Goal: Task Accomplishment & Management: Manage account settings

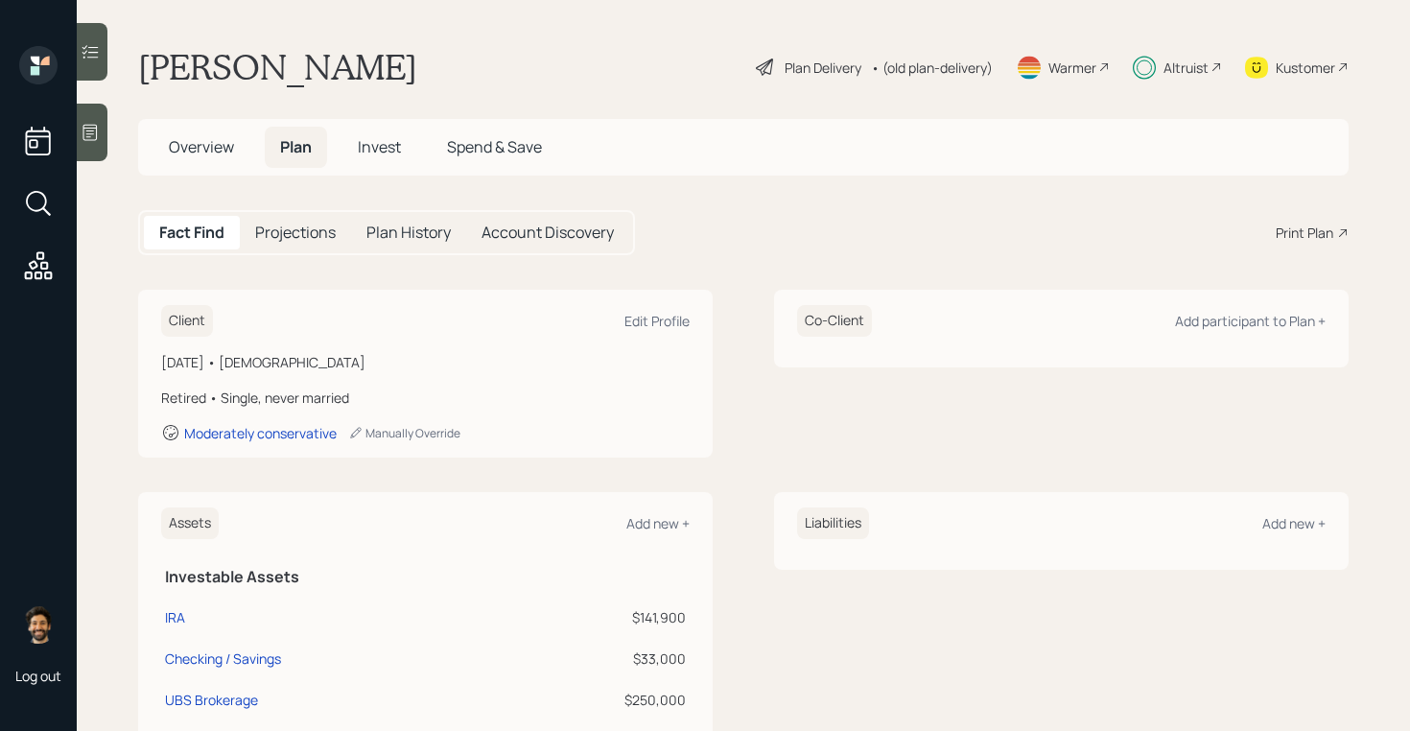
click at [1279, 62] on div "Kustomer" at bounding box center [1304, 68] width 59 height 20
click at [1190, 81] on div "Altruist" at bounding box center [1177, 67] width 89 height 42
click at [1184, 75] on div "Altruist" at bounding box center [1185, 68] width 45 height 20
click at [376, 141] on span "Invest" at bounding box center [379, 146] width 43 height 21
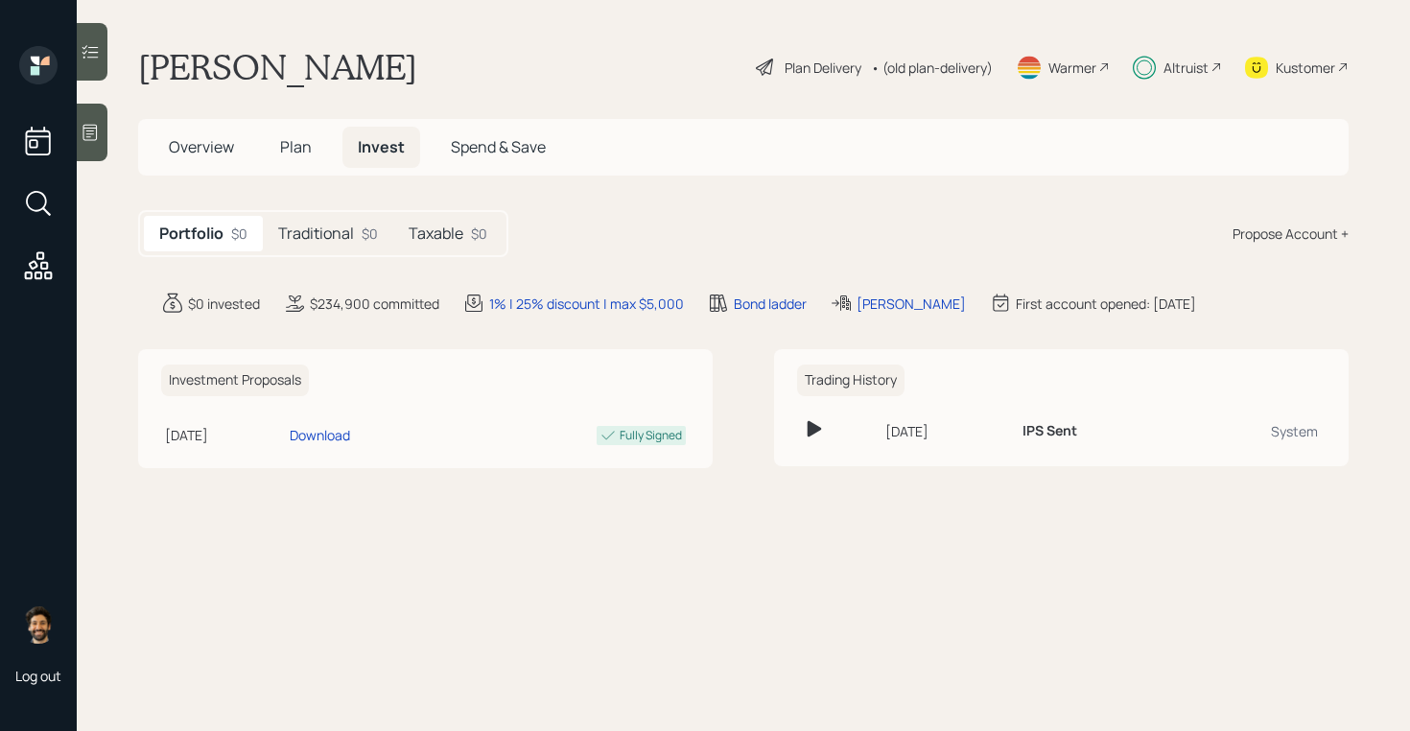
click at [335, 237] on h5 "Traditional" at bounding box center [316, 233] width 76 height 18
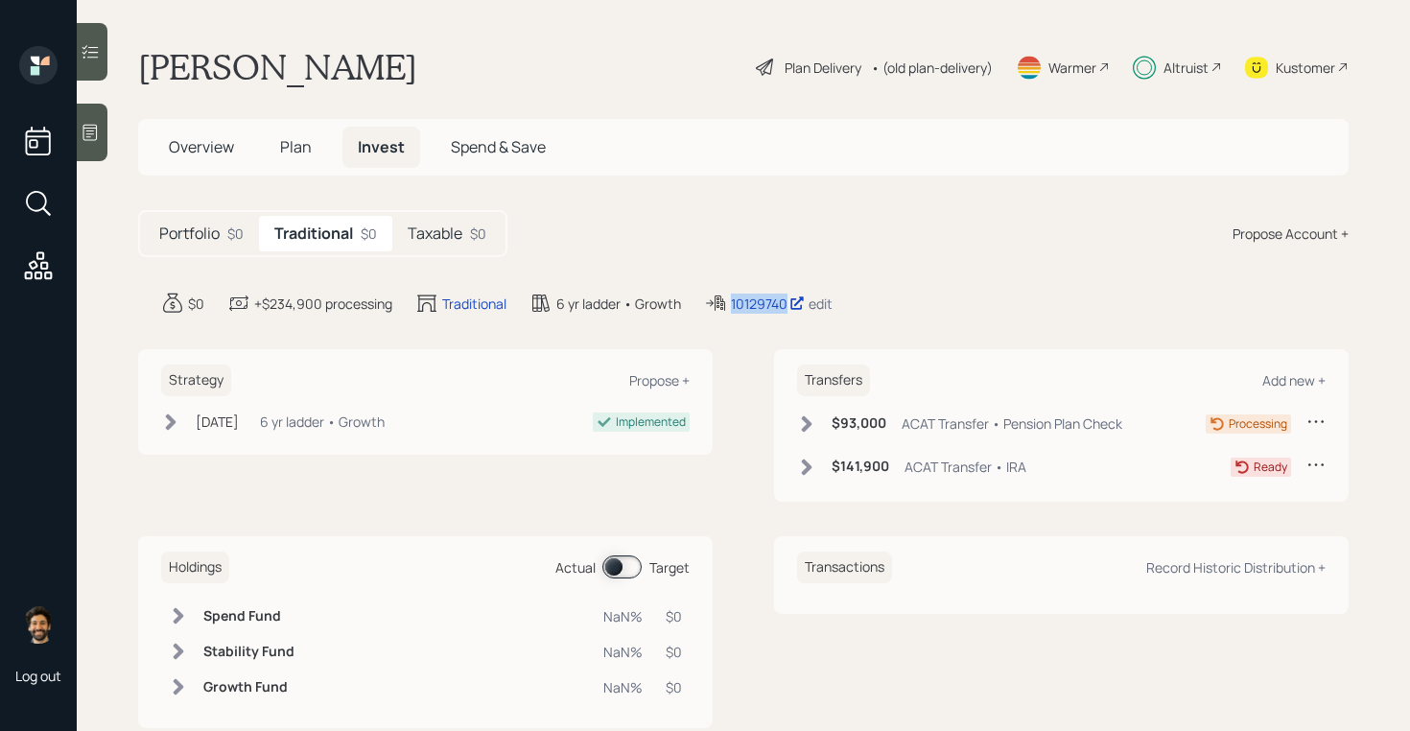
drag, startPoint x: 793, startPoint y: 309, endPoint x: 711, endPoint y: 311, distance: 82.5
click at [711, 311] on div "10129740 edit" at bounding box center [768, 303] width 129 height 23
copy div "10129740"
drag, startPoint x: 772, startPoint y: 305, endPoint x: 884, endPoint y: 27, distance: 299.9
click at [0, 0] on div "Log out [PERSON_NAME] Plan Delivery • (old plan-delivery) Warmer Altruist Kusto…" at bounding box center [705, 365] width 1410 height 731
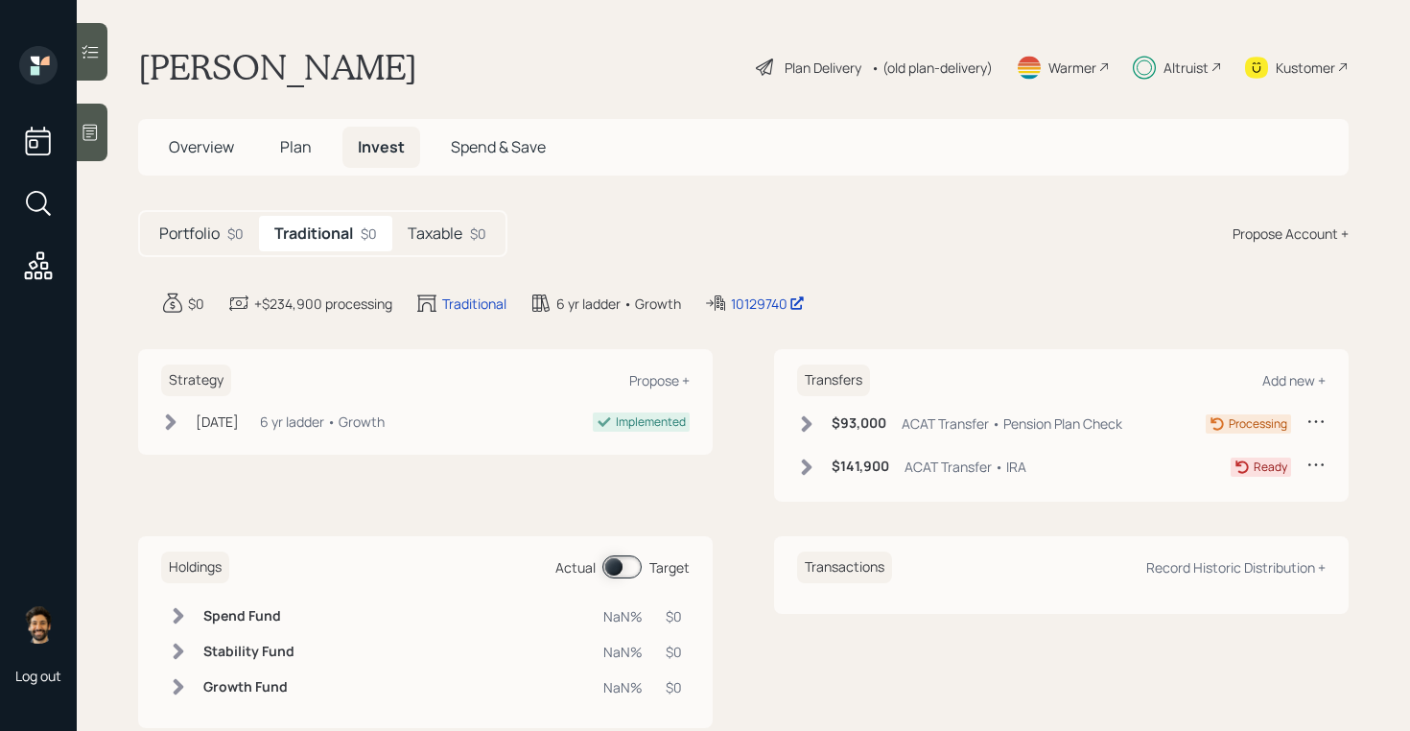
click at [814, 442] on div "$93,000 ACAT Transfer • Pension Plan Check Processing" at bounding box center [1061, 427] width 528 height 32
click at [810, 429] on icon at bounding box center [806, 423] width 19 height 19
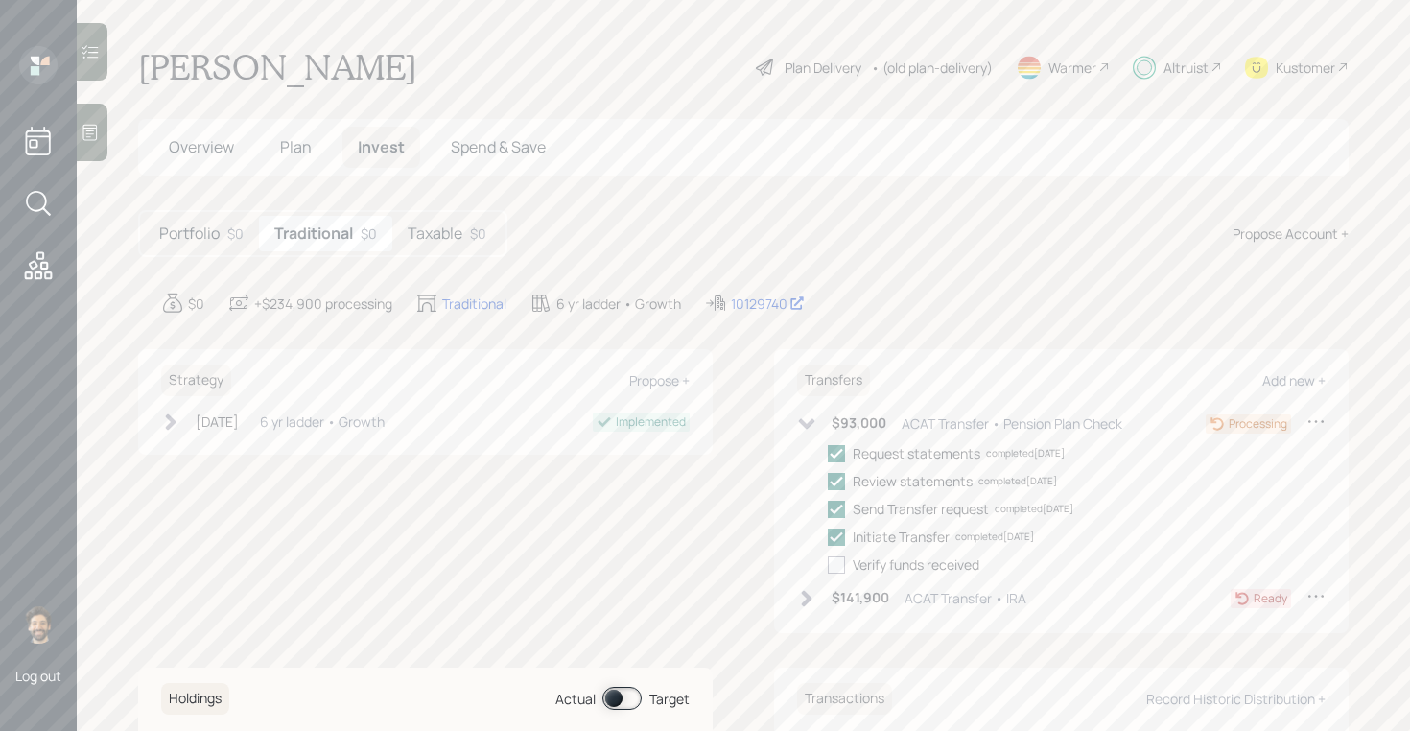
click at [803, 394] on h6 "Transfers" at bounding box center [833, 380] width 73 height 32
click at [805, 414] on icon at bounding box center [806, 423] width 19 height 19
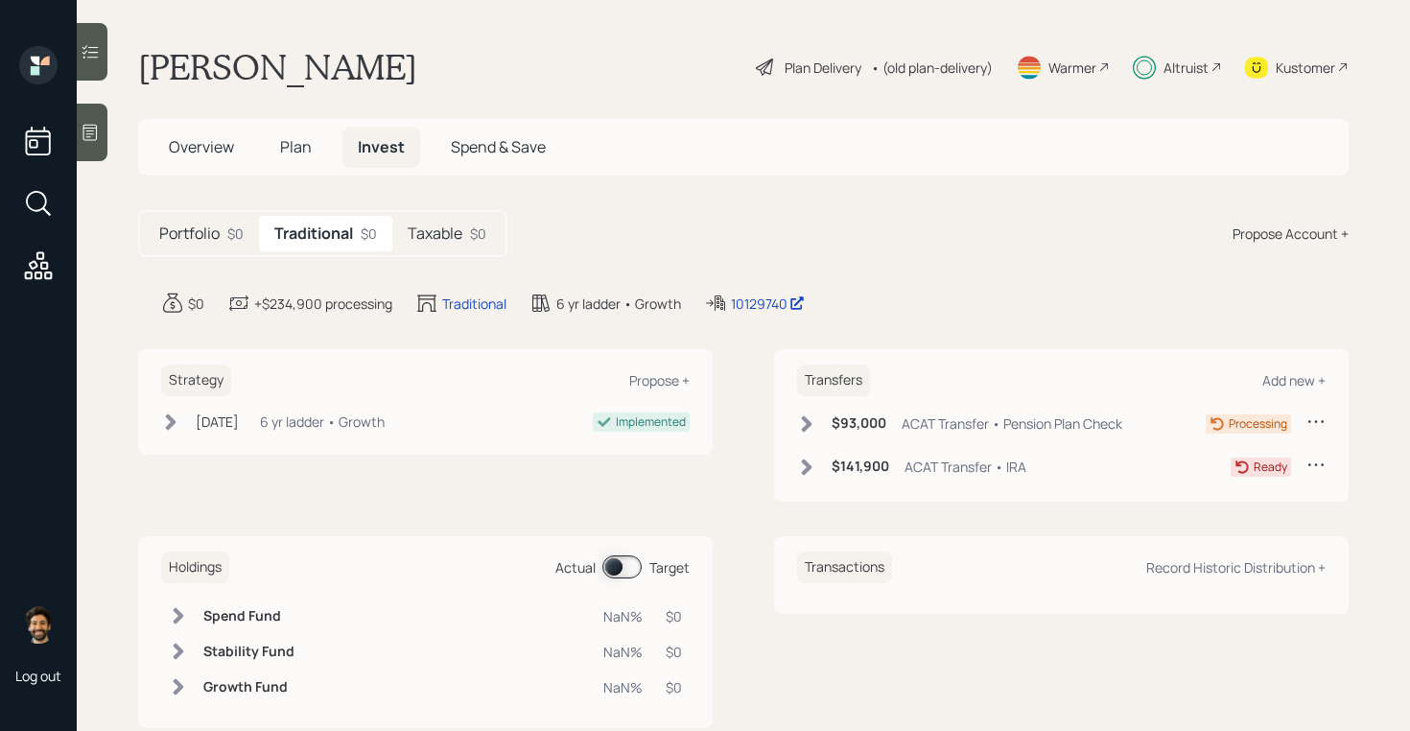
click at [807, 461] on icon at bounding box center [807, 466] width 11 height 16
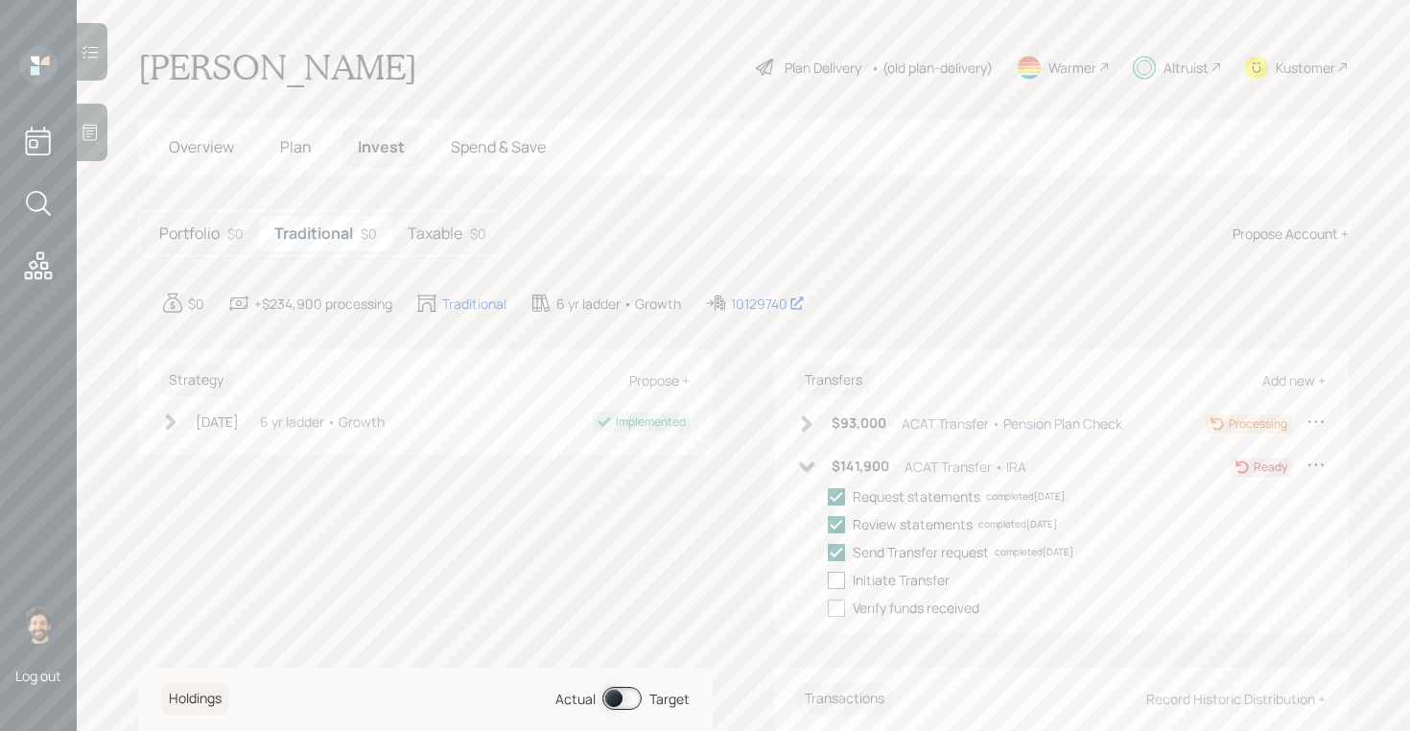
click at [836, 580] on div at bounding box center [836, 580] width 17 height 17
click at [828, 580] on input "checkbox" at bounding box center [827, 579] width 1 height 1
checkbox input "true"
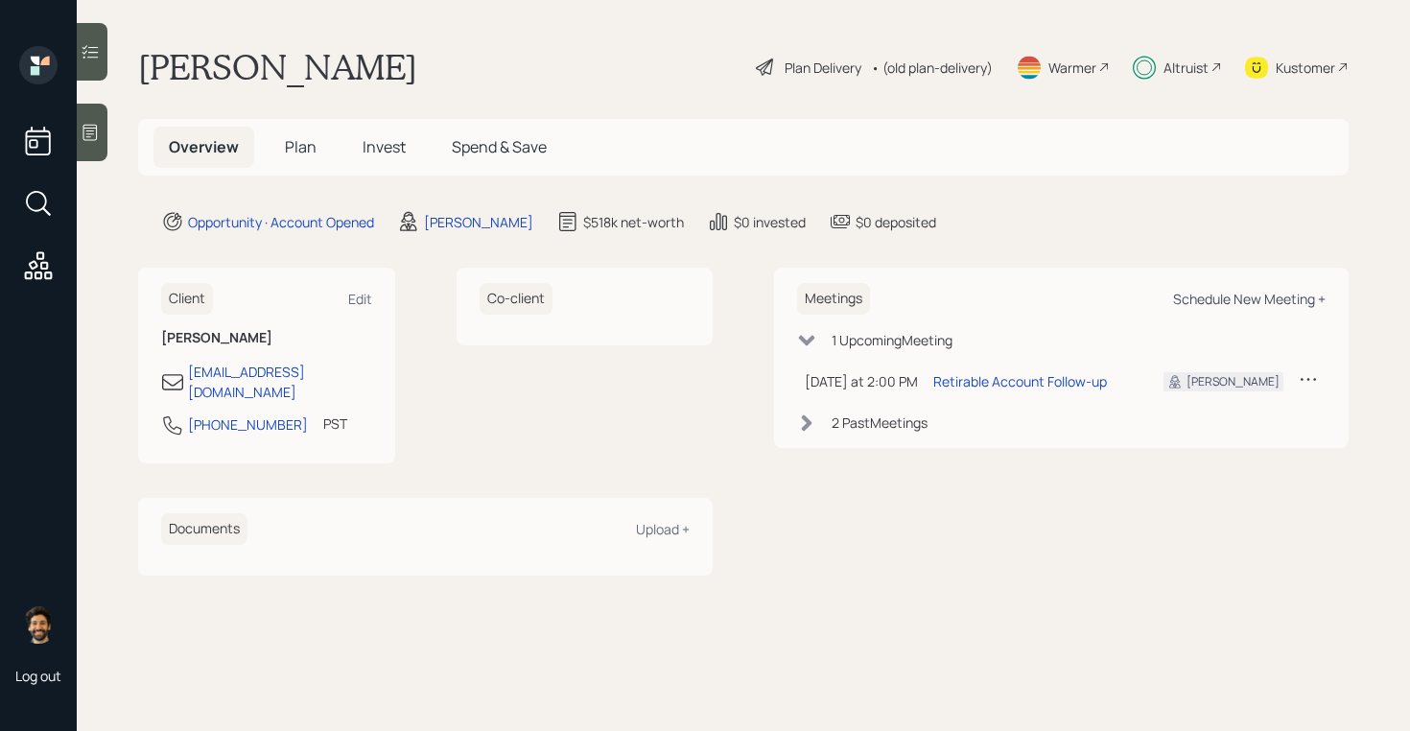
click at [1273, 300] on div "Schedule New Meeting +" at bounding box center [1249, 299] width 152 height 18
select select "f14b762f-c7c2-4b89-9227-8fa891345eea"
